Goal: Task Accomplishment & Management: Use online tool/utility

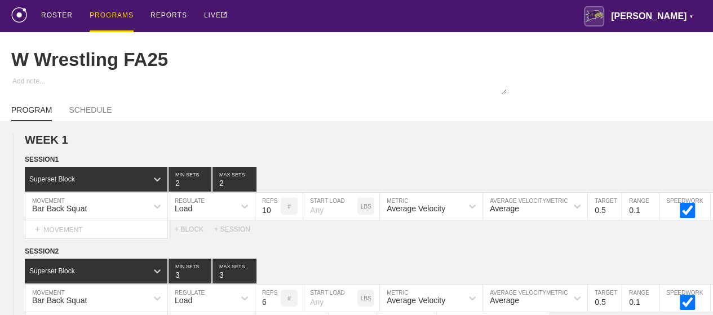
click at [108, 12] on div "PROGRAMS" at bounding box center [112, 16] width 44 height 32
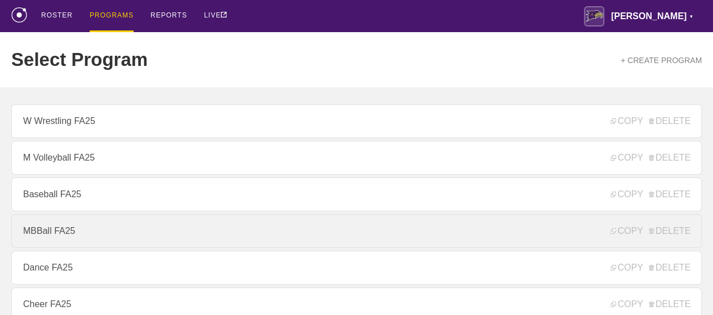
click at [58, 229] on link "MBBall FA25" at bounding box center [356, 231] width 691 height 34
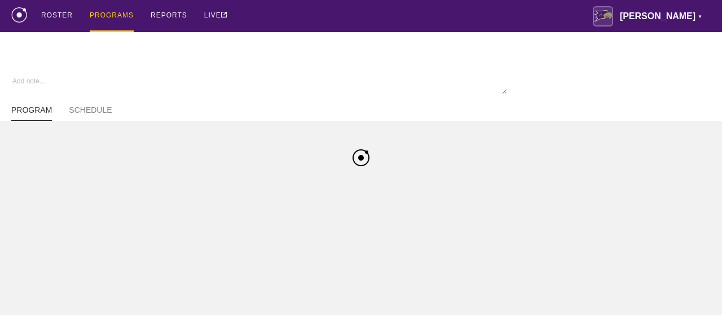
type textarea "x"
type input "MBBall FA25"
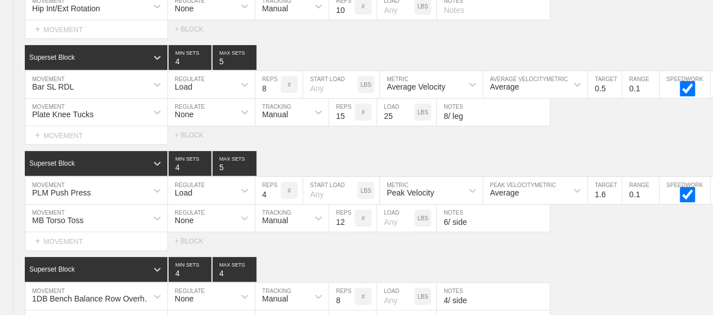
scroll to position [8671, 0]
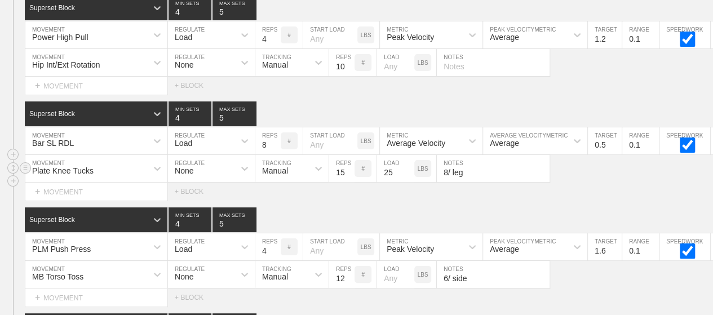
click at [466, 155] on input "8/ leg" at bounding box center [493, 168] width 113 height 27
click at [443, 208] on div "Superset Block 4 MIN SETS 5 MAX SETS" at bounding box center [369, 220] width 689 height 25
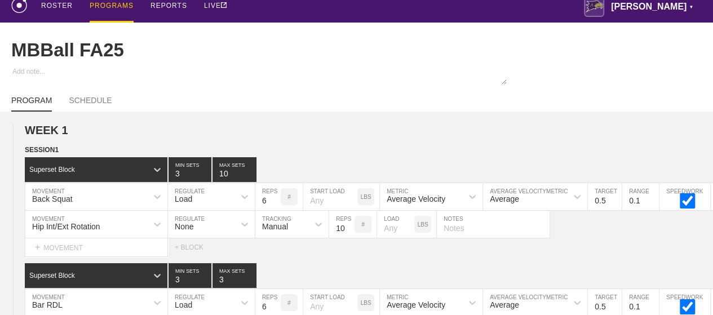
scroll to position [0, 0]
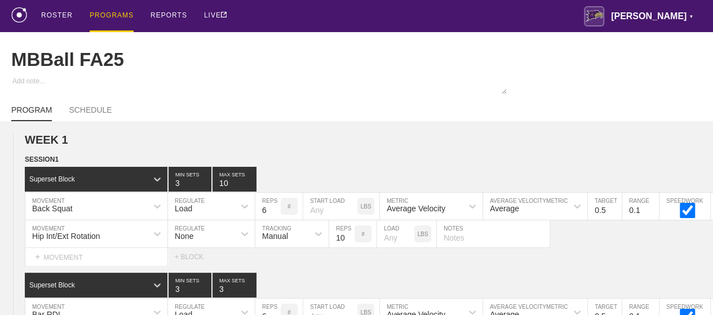
click at [117, 16] on div "PROGRAMS" at bounding box center [112, 16] width 44 height 32
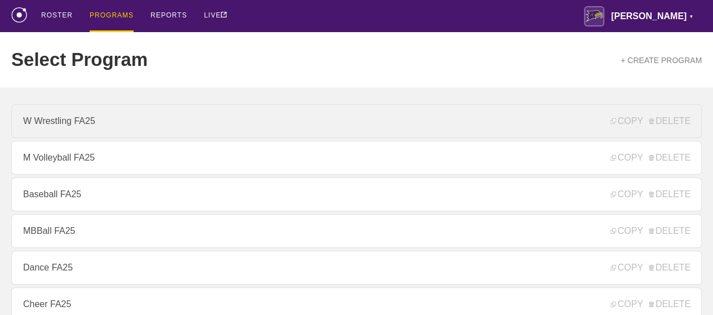
click at [85, 125] on link "W Wrestling FA25" at bounding box center [356, 121] width 691 height 34
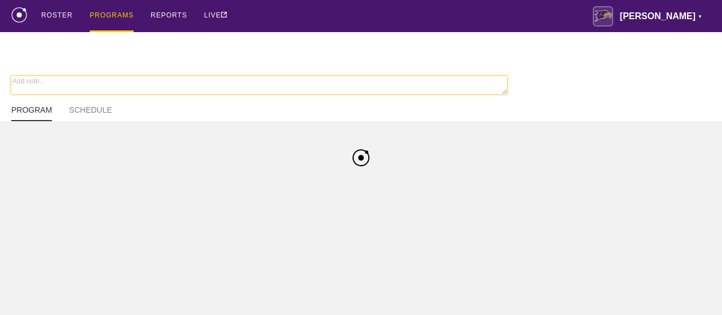
type textarea "x"
type input "W Wrestling FA25"
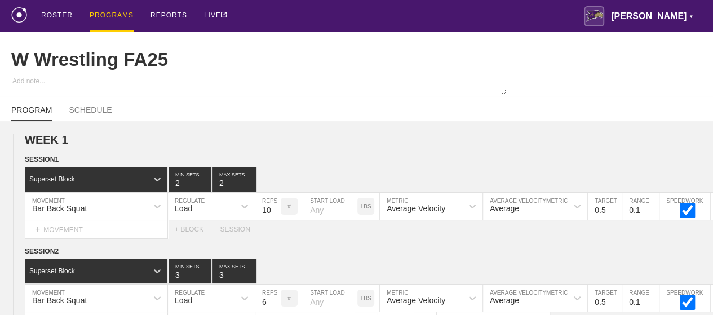
click at [121, 16] on div "PROGRAMS" at bounding box center [112, 16] width 44 height 32
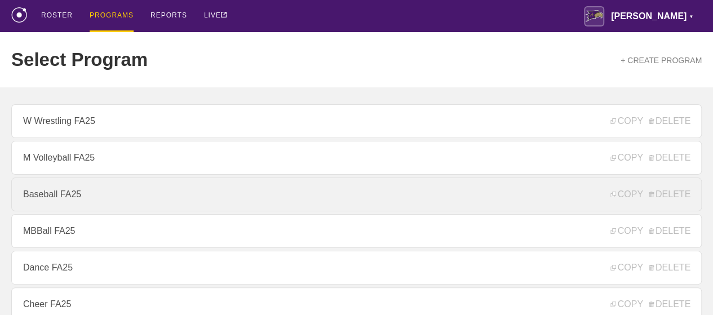
scroll to position [169, 0]
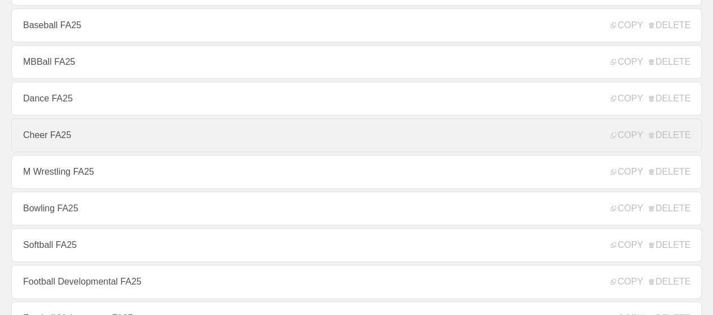
click at [69, 140] on link "Cheer FA25" at bounding box center [356, 135] width 691 height 34
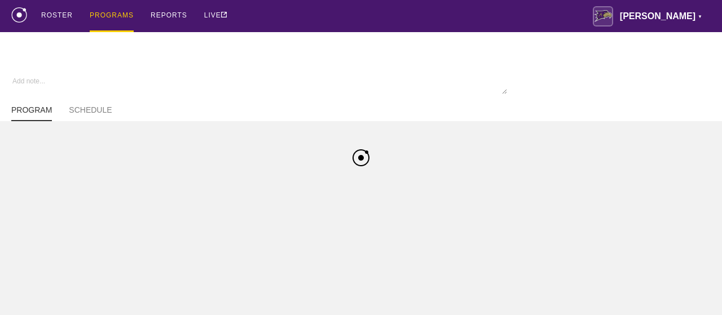
type textarea "x"
type input "Cheer FA25"
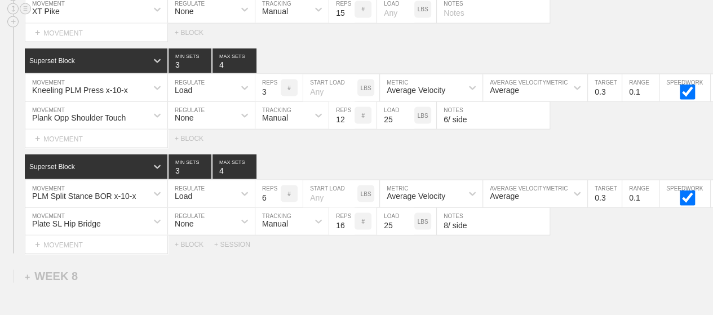
scroll to position [7534, 0]
